Goal: Task Accomplishment & Management: Use online tool/utility

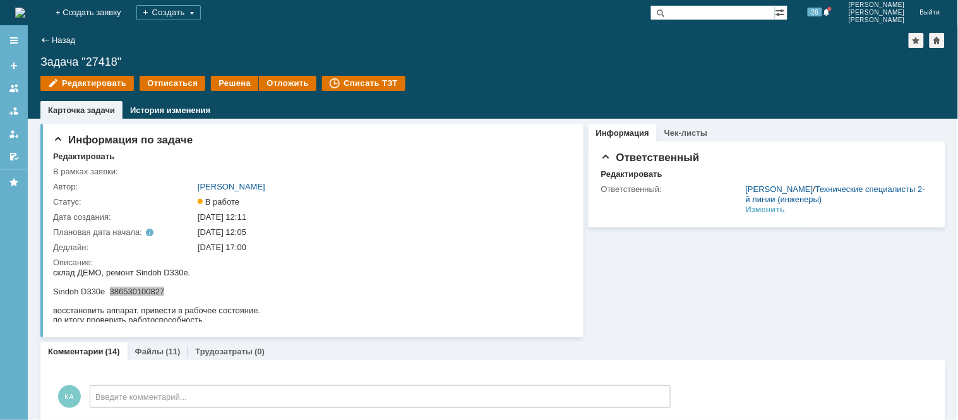
click at [25, 11] on img at bounding box center [20, 13] width 10 height 10
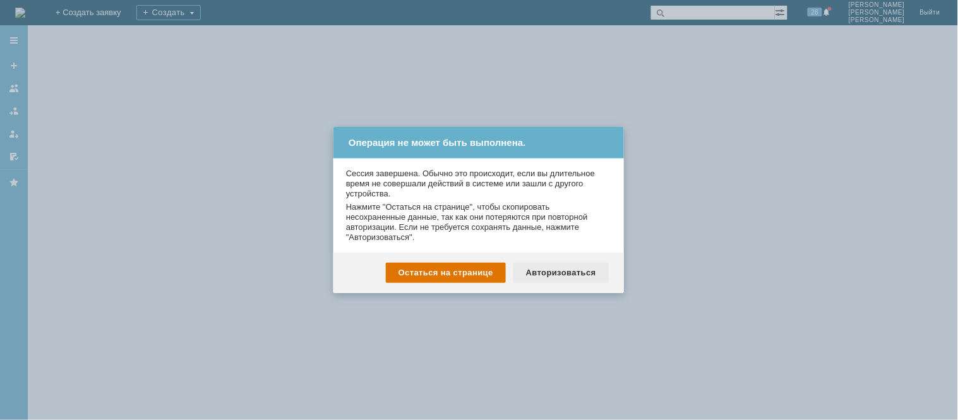
click at [583, 273] on div "Авторизоваться" at bounding box center [561, 273] width 95 height 20
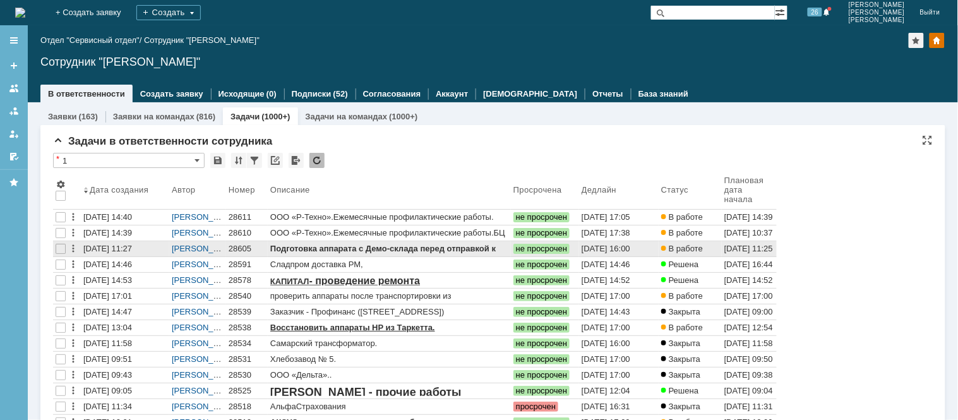
click at [241, 247] on div "28605" at bounding box center [247, 249] width 37 height 10
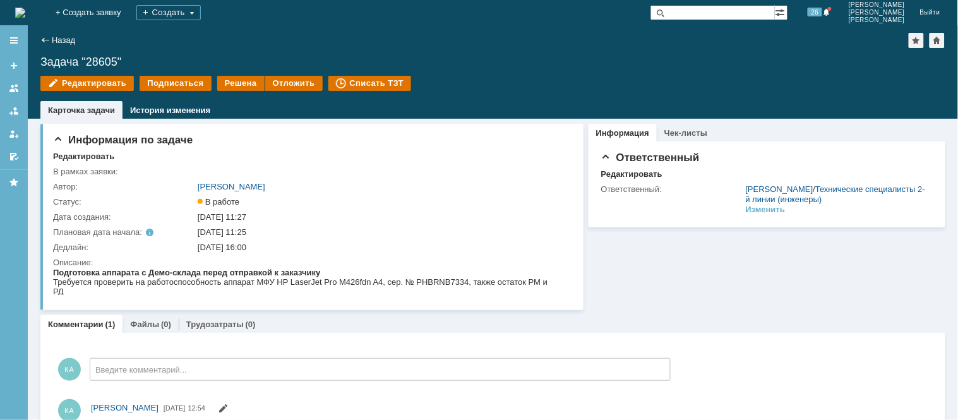
click at [235, 91] on td "Решена" at bounding box center [241, 84] width 48 height 16
click at [244, 84] on div "Решена" at bounding box center [240, 83] width 47 height 15
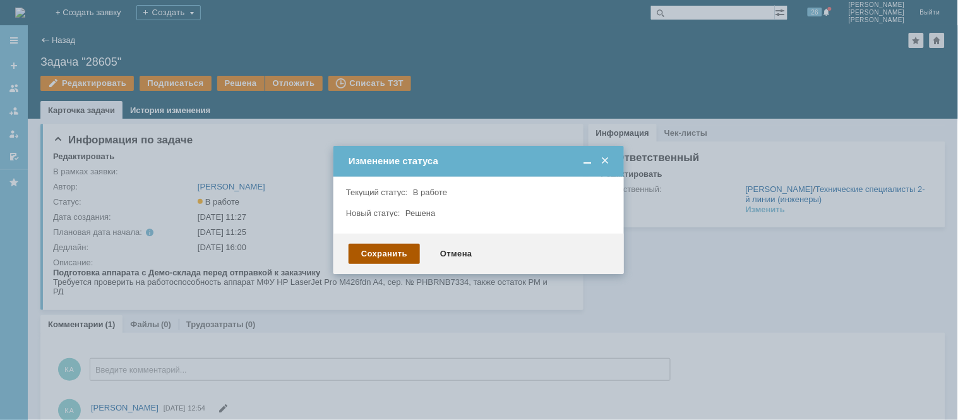
click at [395, 253] on div "Сохранить" at bounding box center [384, 254] width 71 height 20
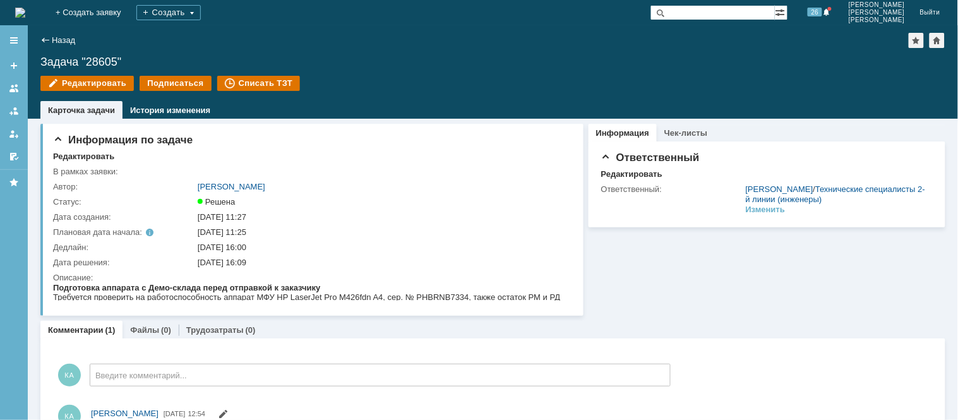
click at [25, 11] on img at bounding box center [20, 13] width 10 height 10
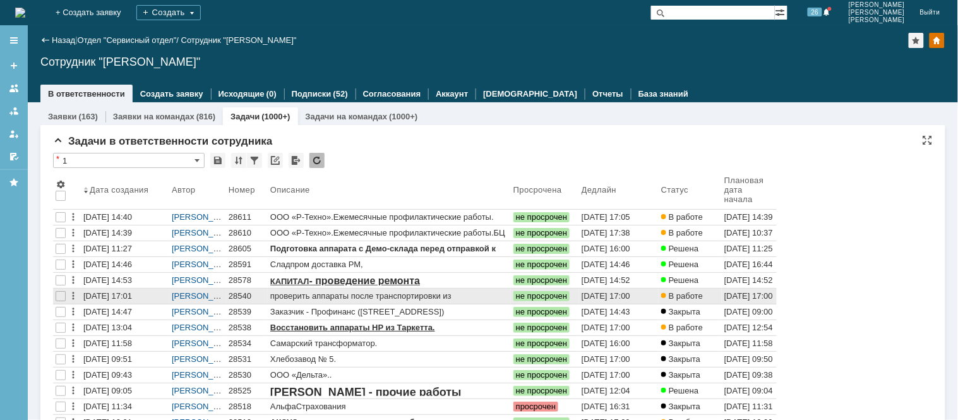
click at [234, 292] on div "28540" at bounding box center [247, 296] width 37 height 10
